Goal: Communication & Community: Answer question/provide support

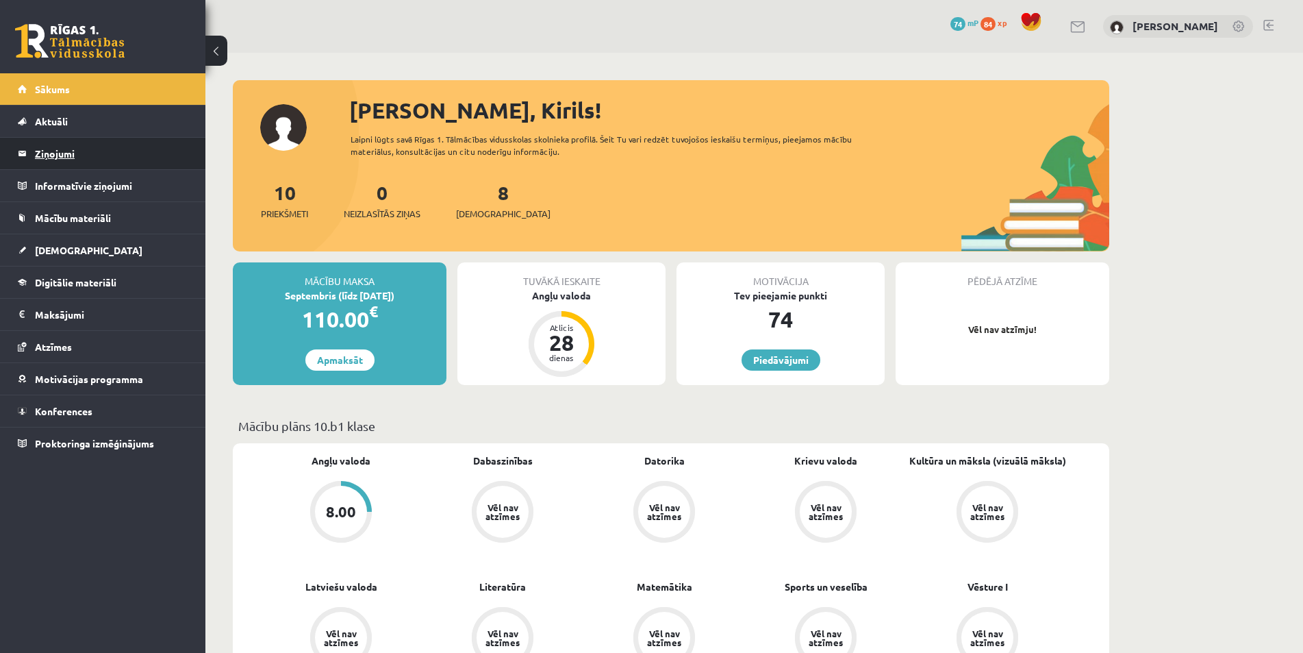
scroll to position [685, 0]
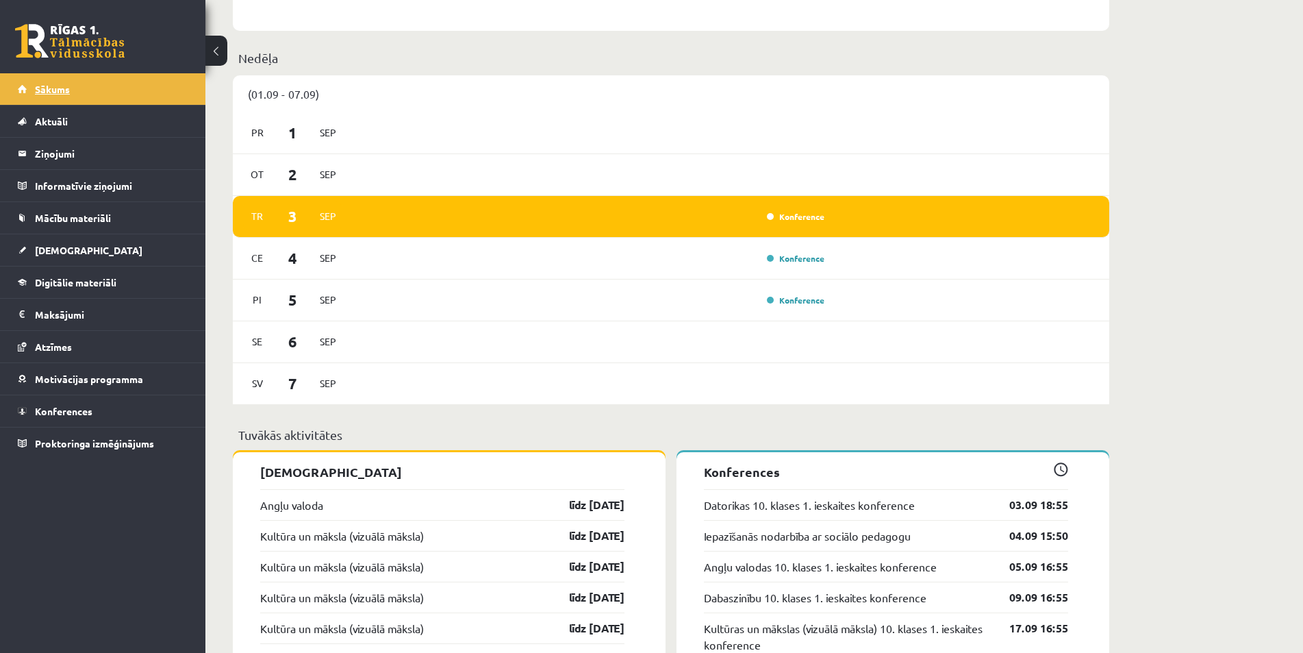
click at [45, 96] on link "Sākums" at bounding box center [103, 89] width 171 height 32
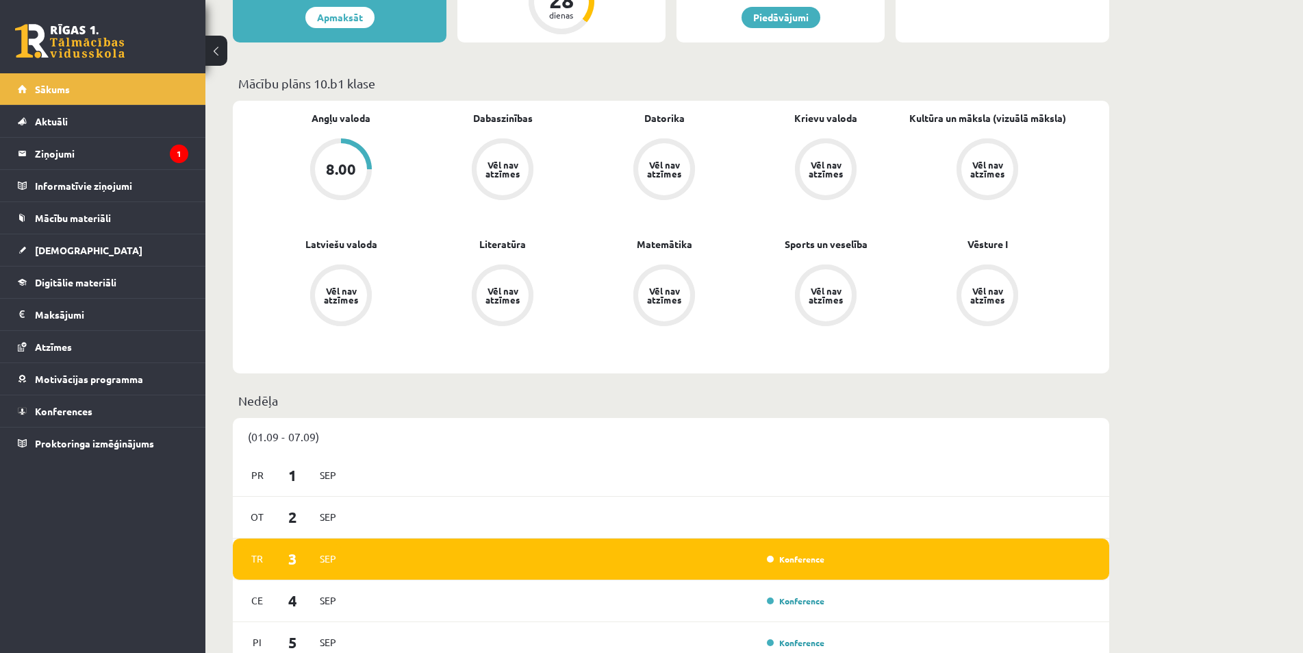
scroll to position [685, 0]
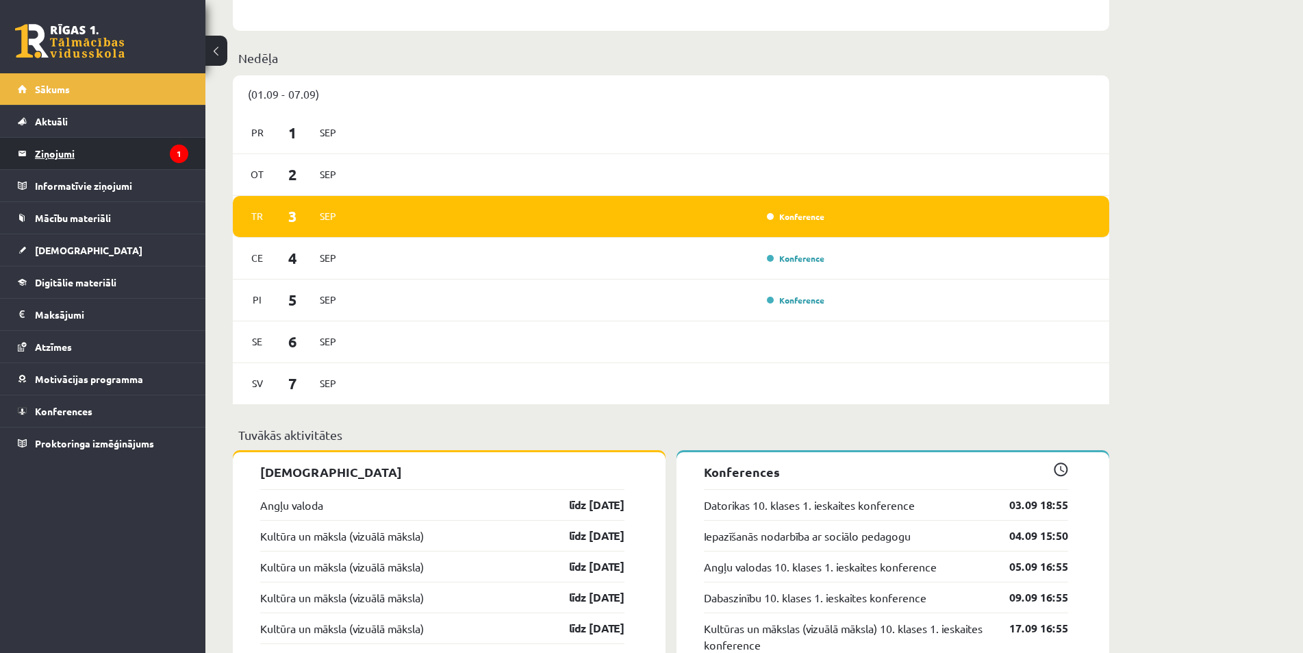
click at [125, 160] on legend "Ziņojumi 1" at bounding box center [111, 154] width 153 height 32
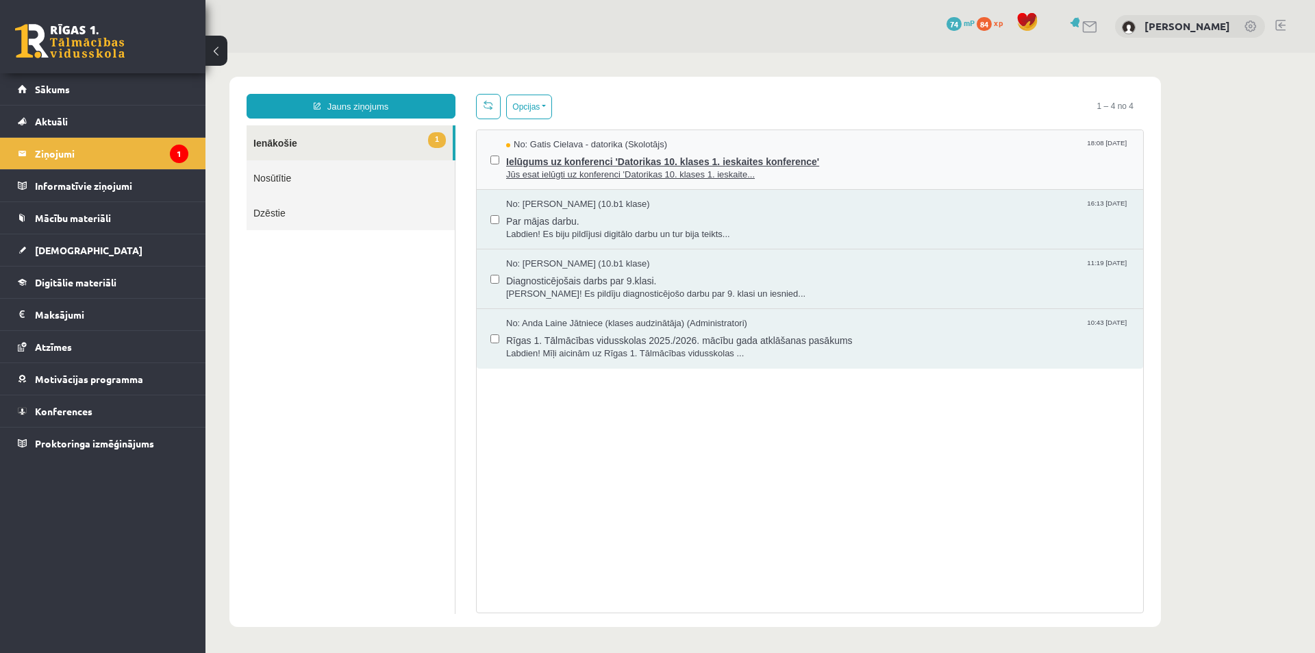
click at [567, 170] on span "Jūs esat ielūgti uz konferenci 'Datorikas 10. klases 1. ieskaite..." at bounding box center [817, 174] width 623 height 13
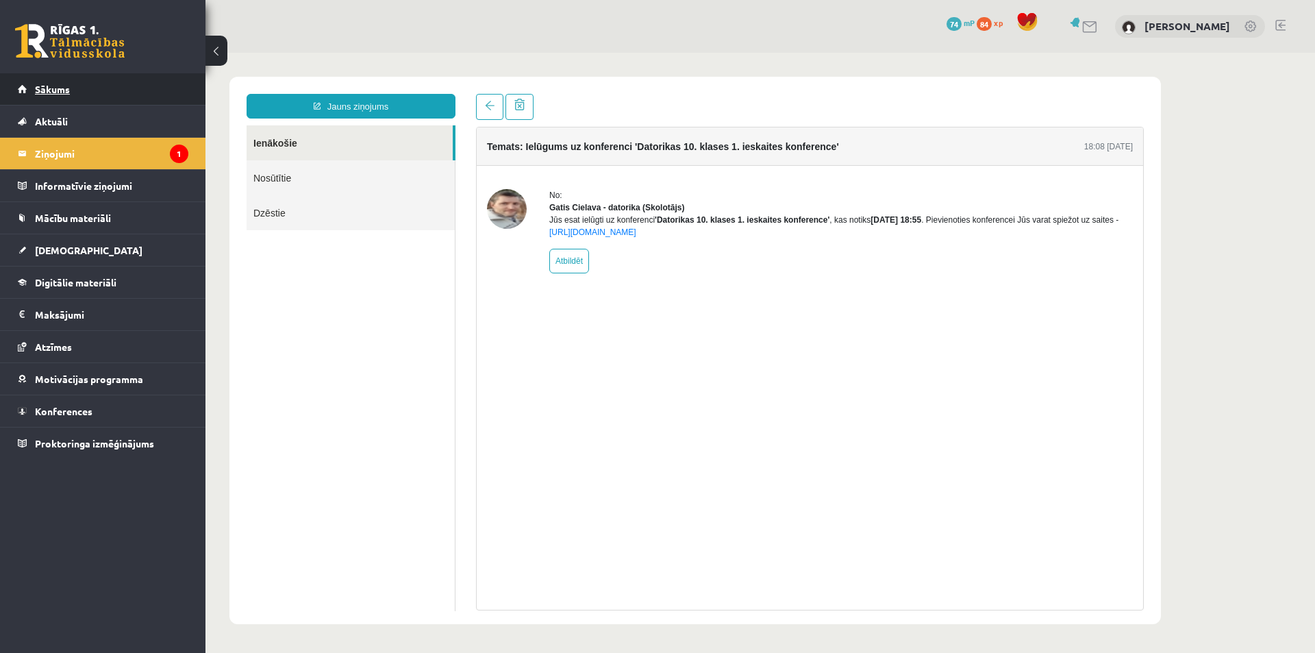
click at [88, 98] on link "Sākums" at bounding box center [103, 89] width 171 height 32
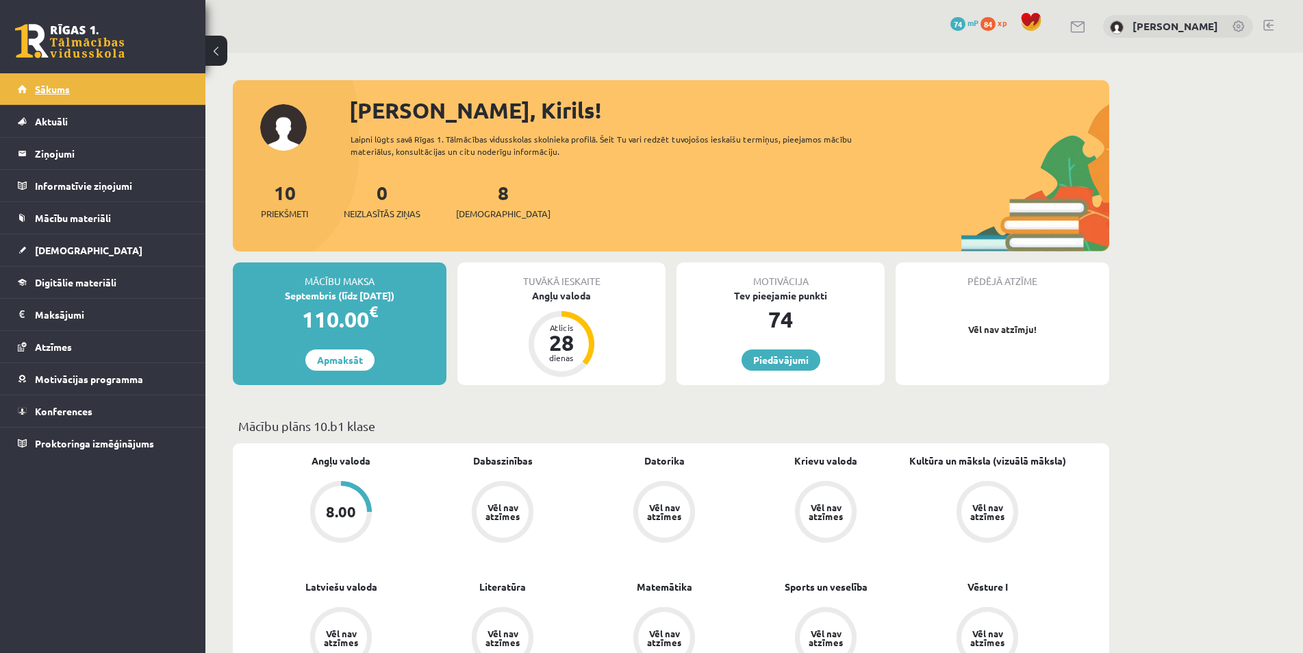
click at [66, 86] on span "Sākums" at bounding box center [52, 89] width 35 height 12
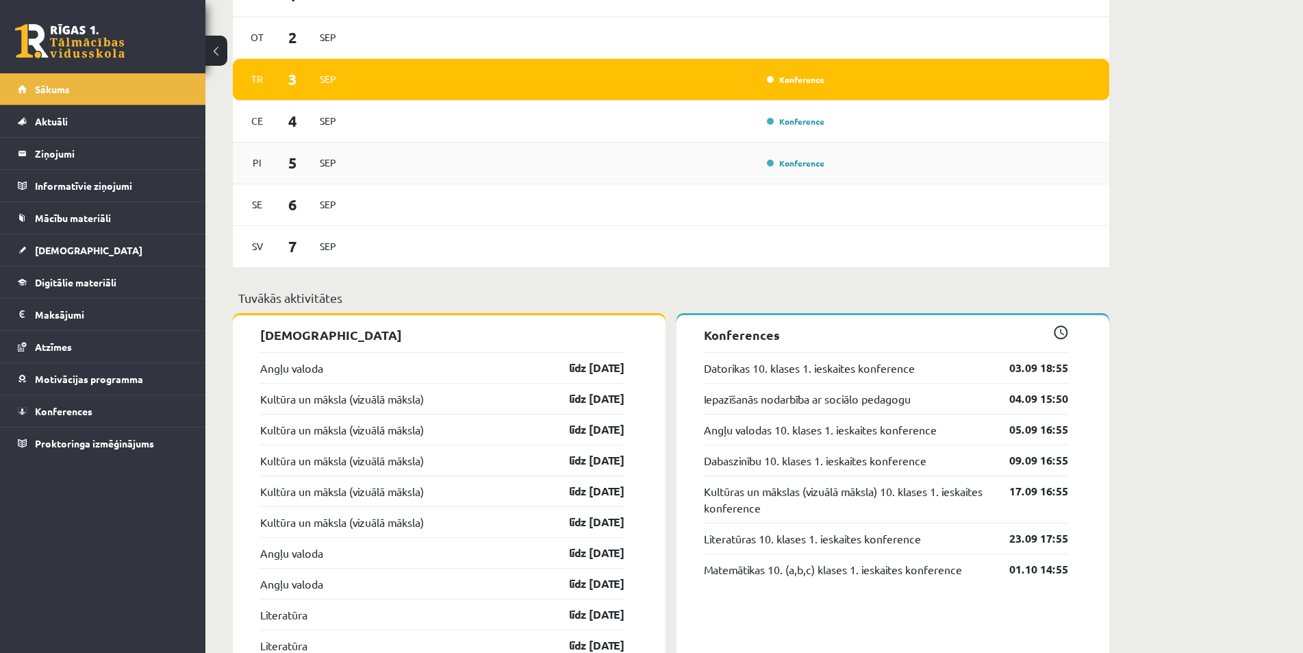
scroll to position [1027, 0]
